Goal: Navigation & Orientation: Find specific page/section

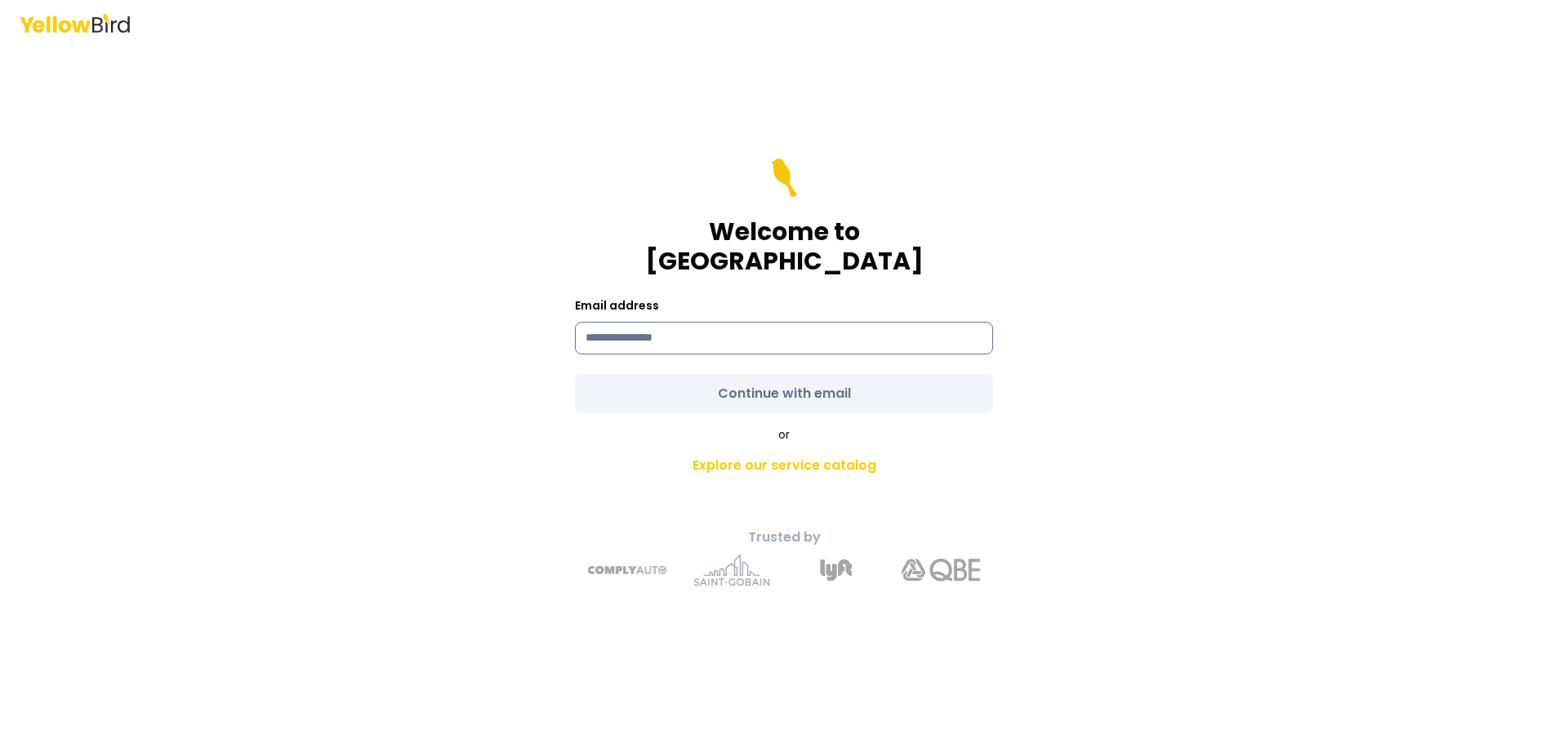
click at [676, 322] on input at bounding box center [784, 338] width 418 height 33
type input "**********"
click at [738, 378] on form "**********" at bounding box center [784, 286] width 418 height 255
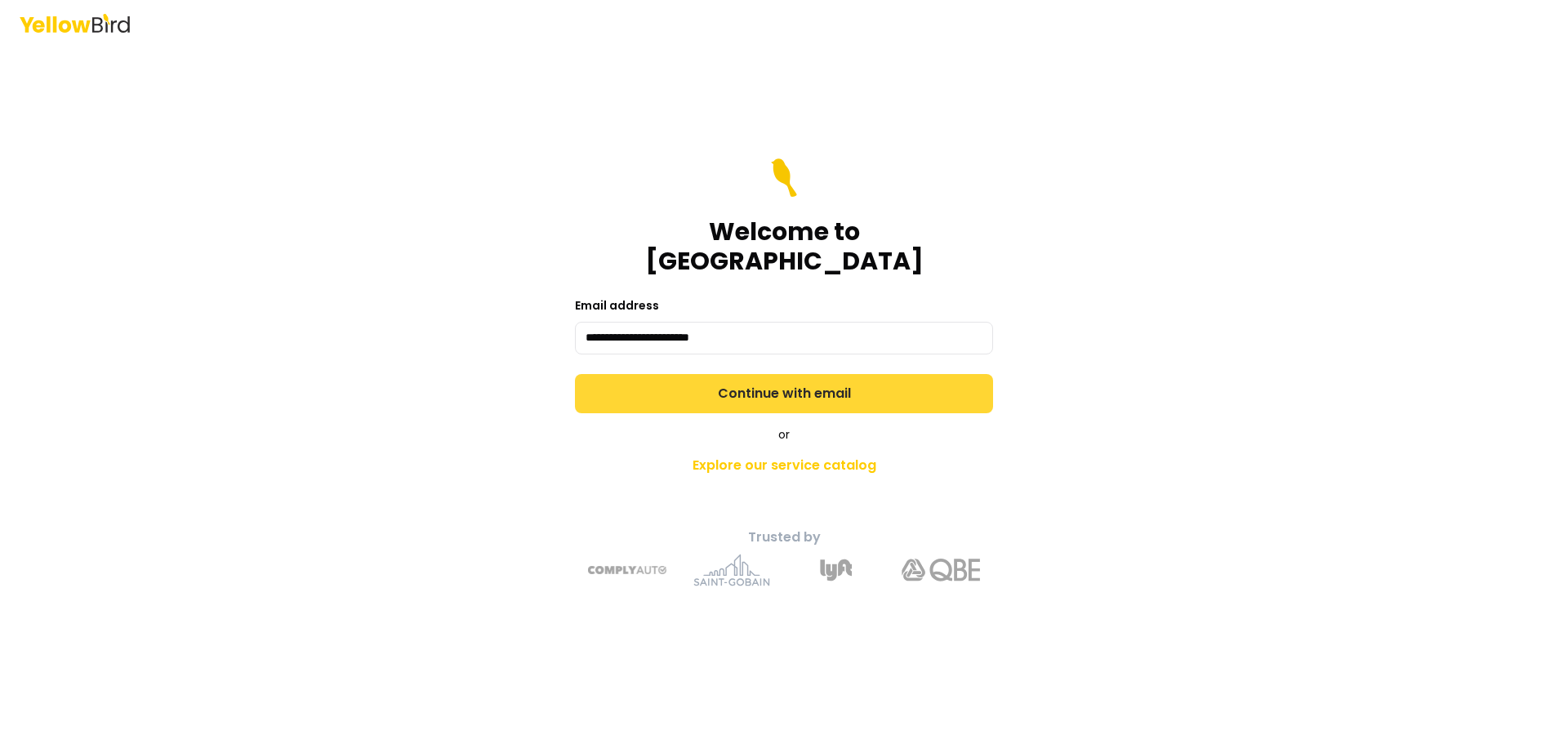
click at [759, 379] on button "Continue with email" at bounding box center [784, 393] width 418 height 39
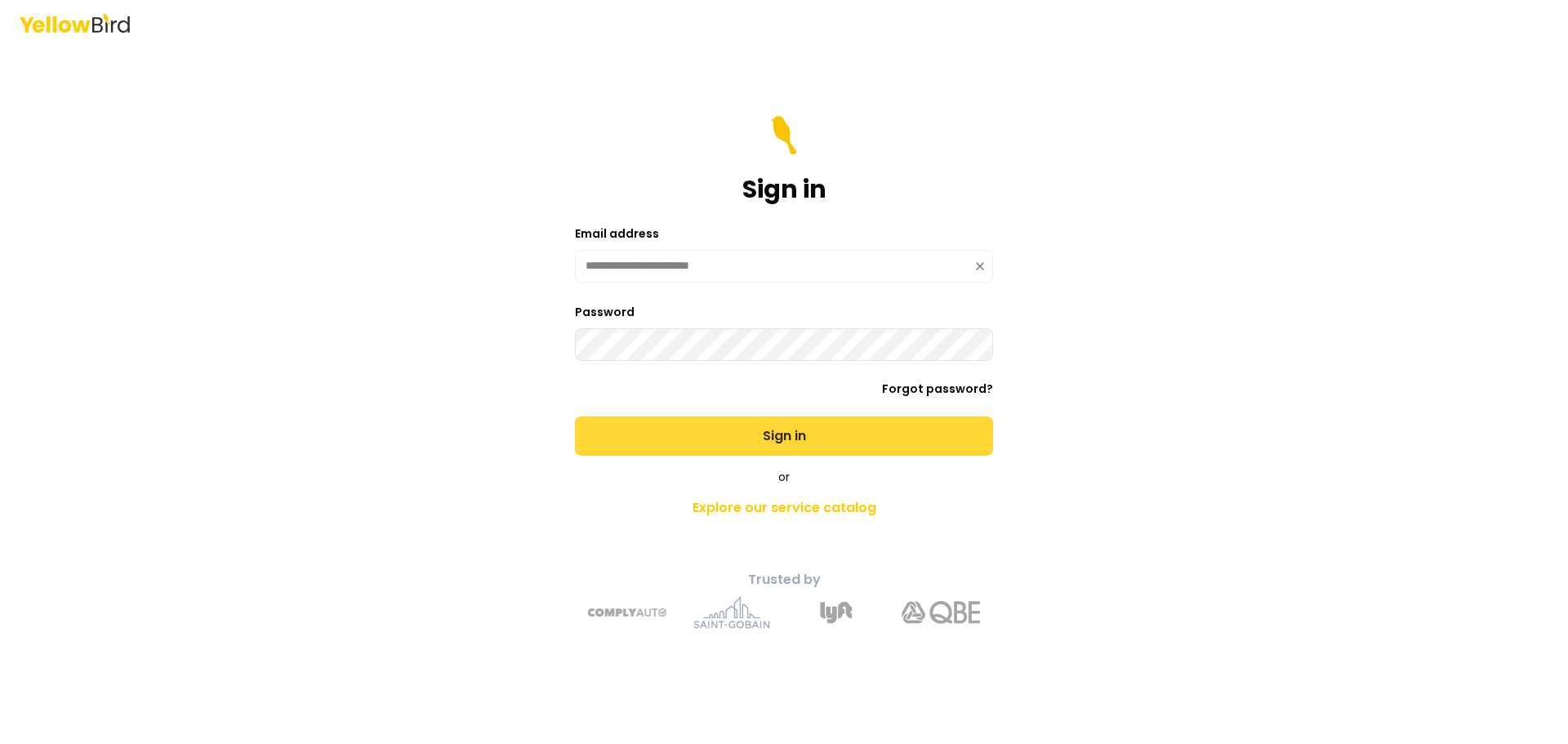
click at [759, 431] on button "Sign in" at bounding box center [784, 435] width 418 height 39
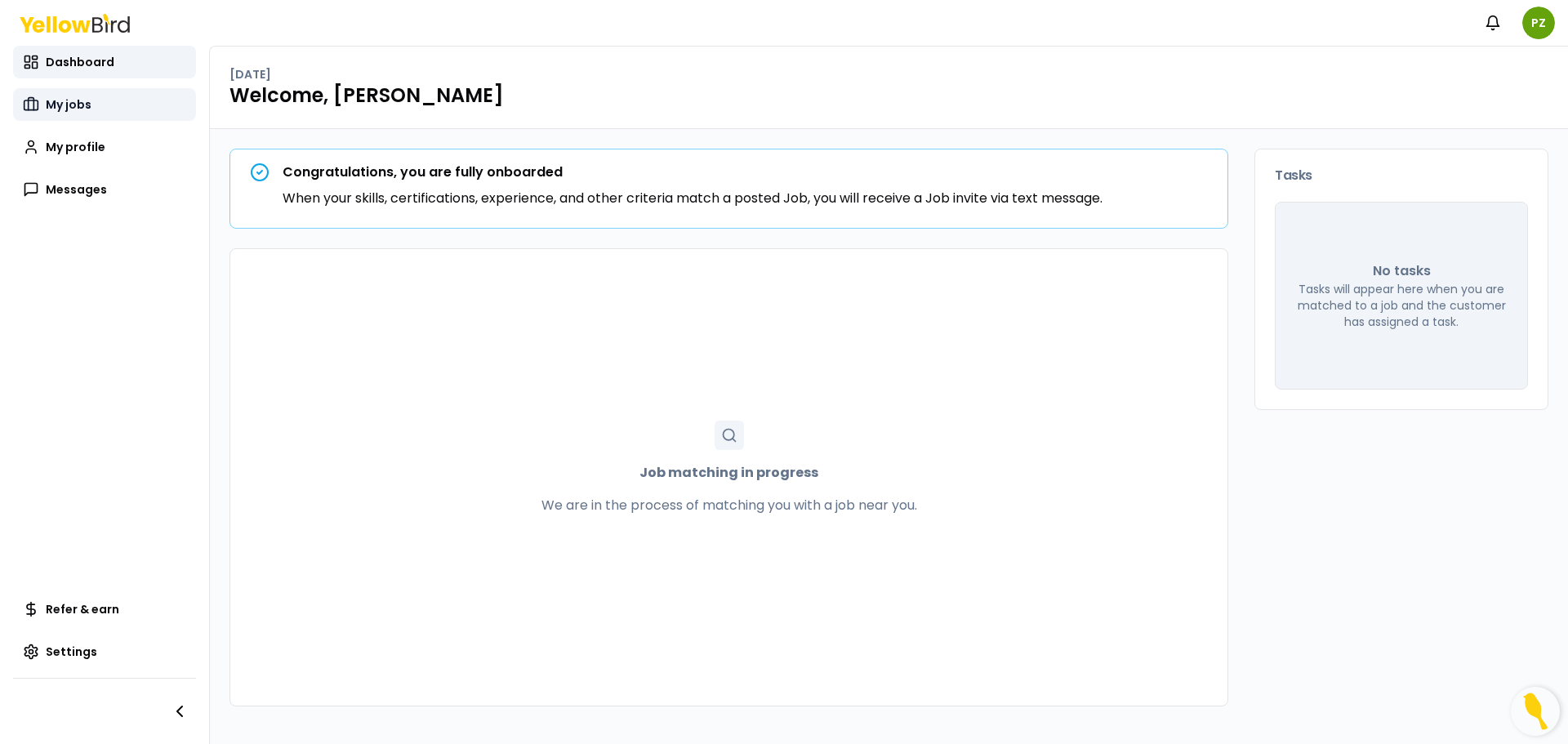
click at [71, 110] on span "My jobs" at bounding box center [69, 104] width 46 height 16
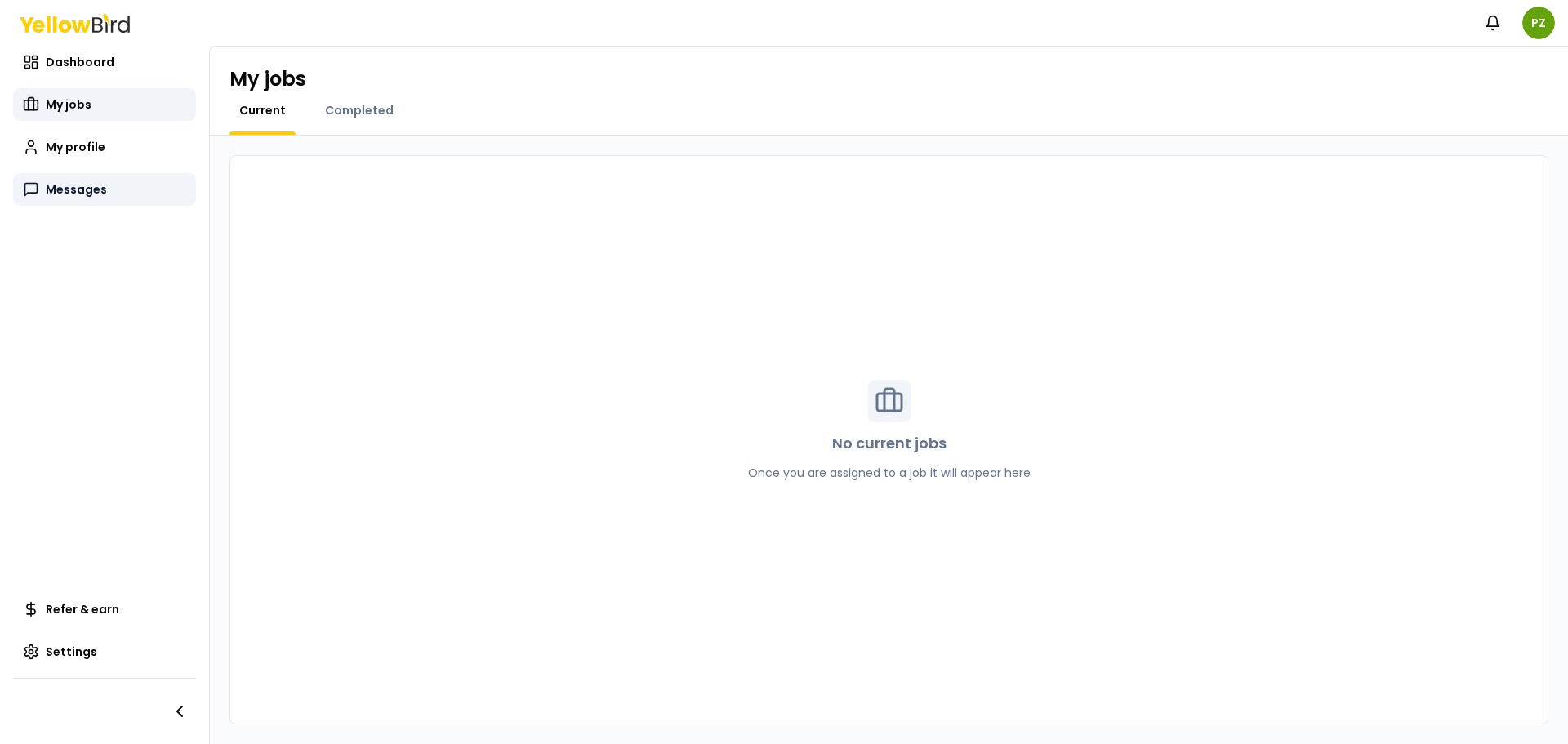
click at [60, 195] on span "Messages" at bounding box center [76, 189] width 61 height 16
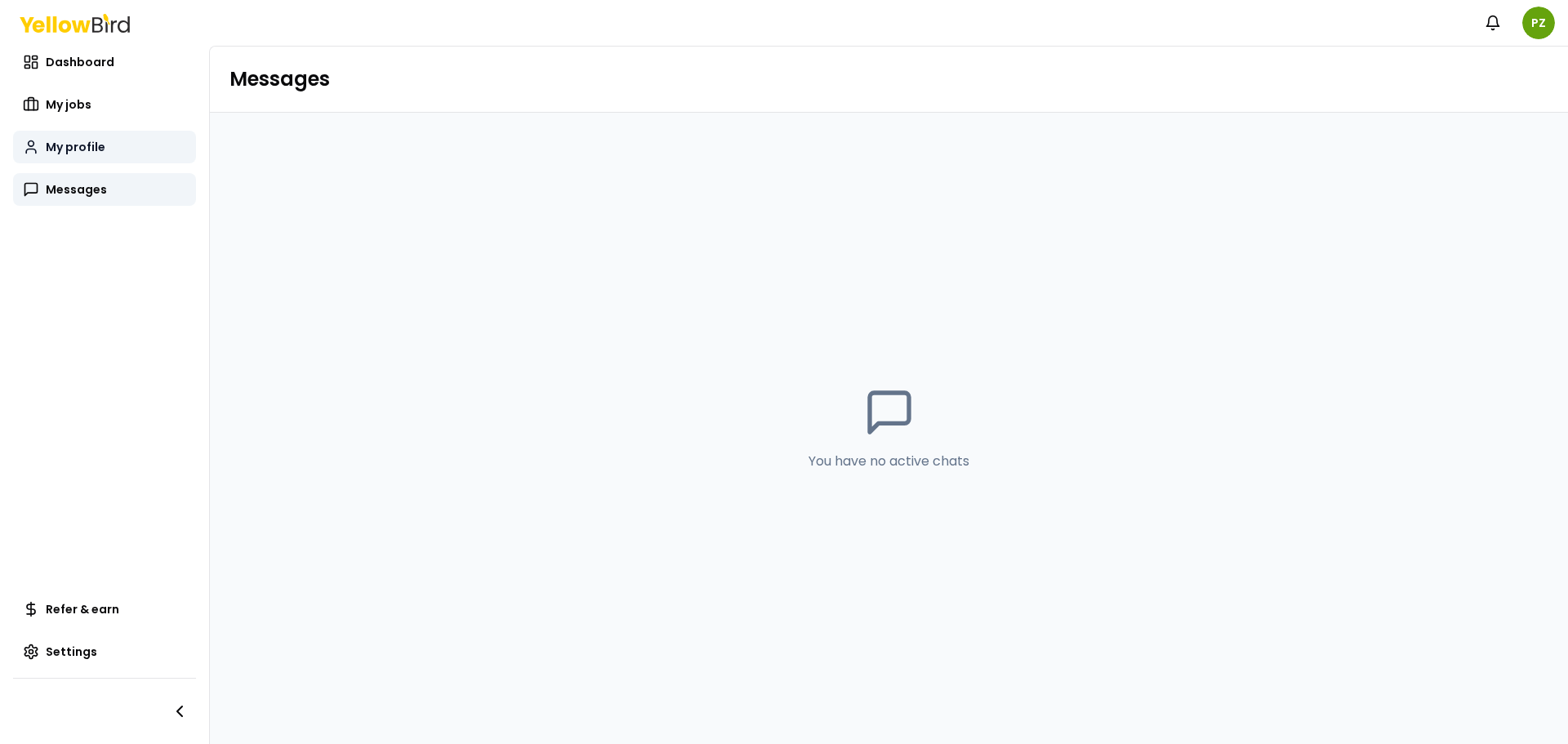
click at [69, 151] on span "My profile" at bounding box center [76, 146] width 60 height 16
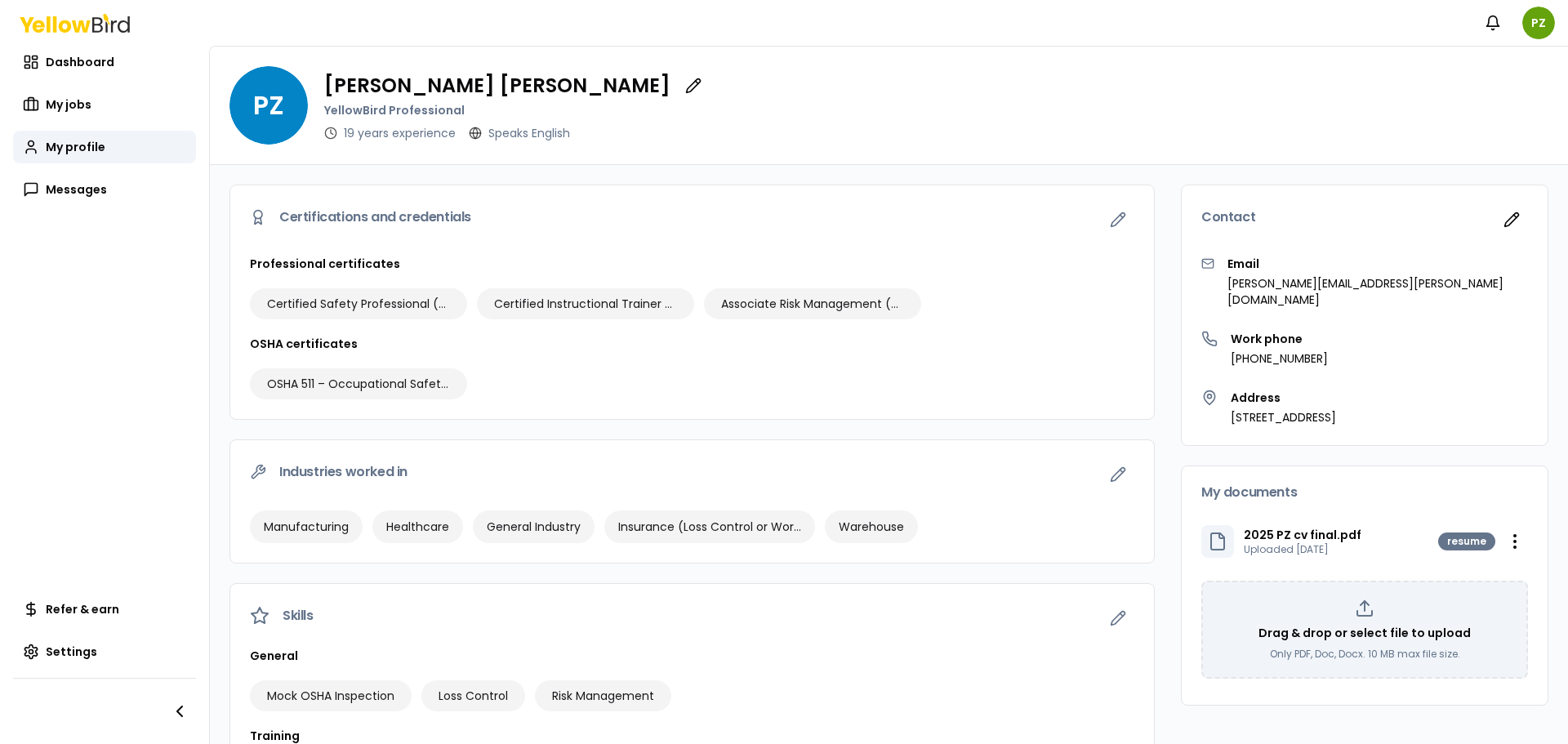
click at [70, 87] on div "Dashboard My jobs My profile Messages" at bounding box center [105, 126] width 183 height 160
click at [70, 100] on span "My jobs" at bounding box center [69, 104] width 46 height 16
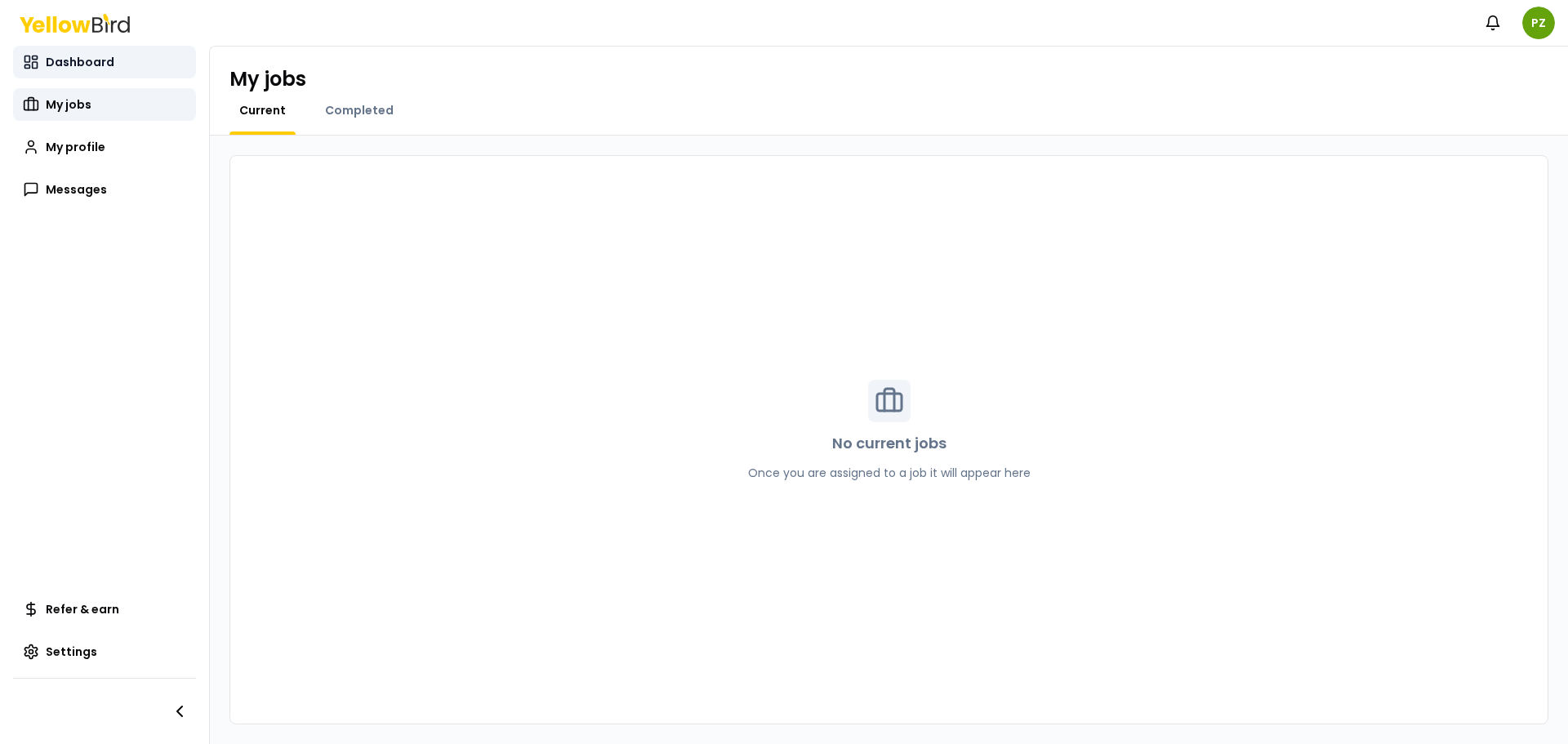
click at [76, 61] on span "Dashboard" at bounding box center [81, 61] width 69 height 16
